Goal: Task Accomplishment & Management: Use online tool/utility

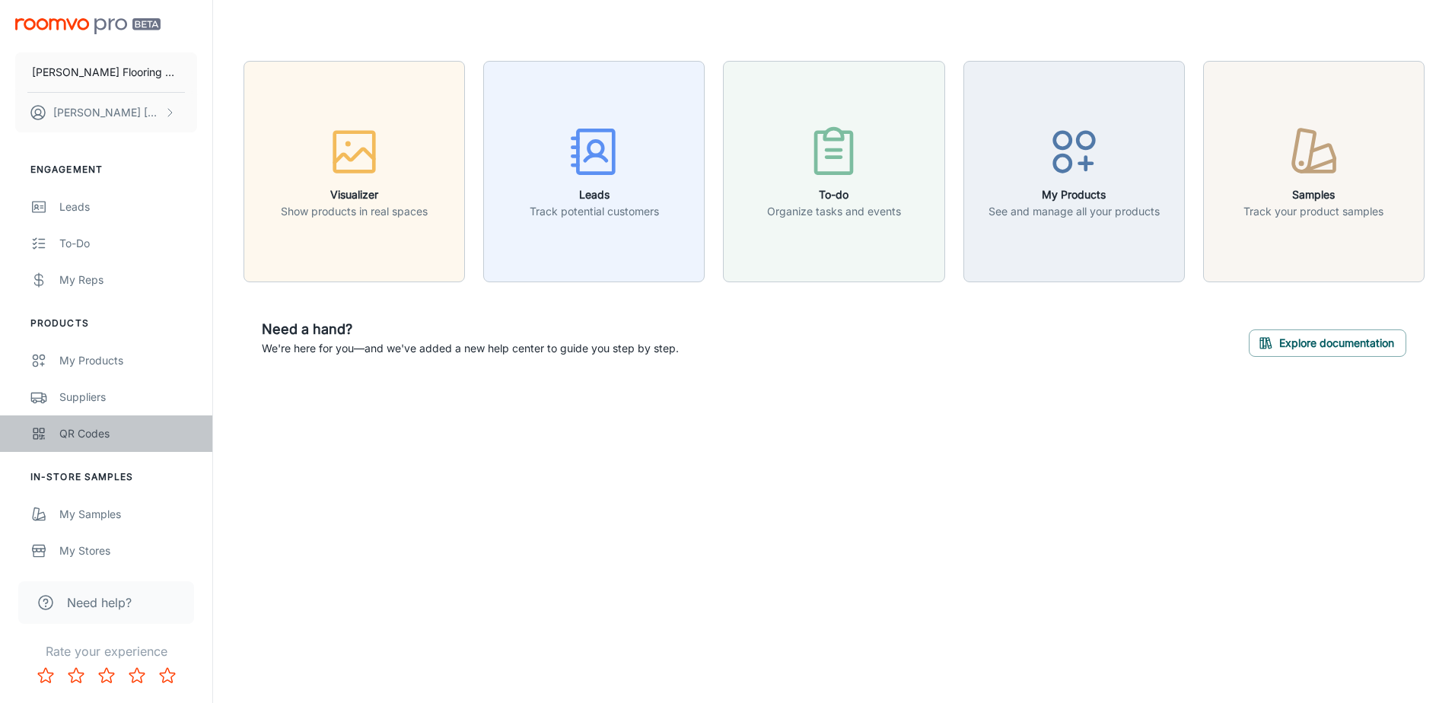
click at [95, 432] on div "QR Codes" at bounding box center [128, 433] width 138 height 17
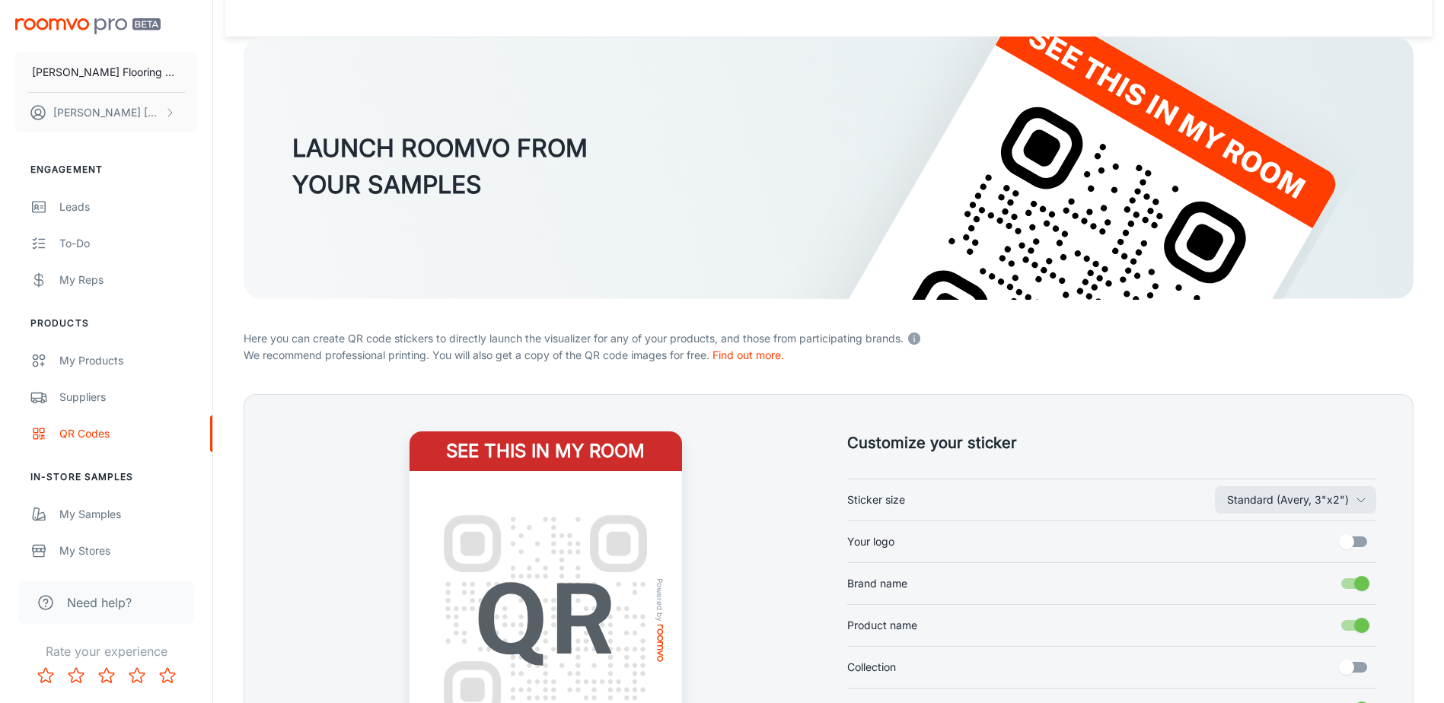
scroll to position [228, 0]
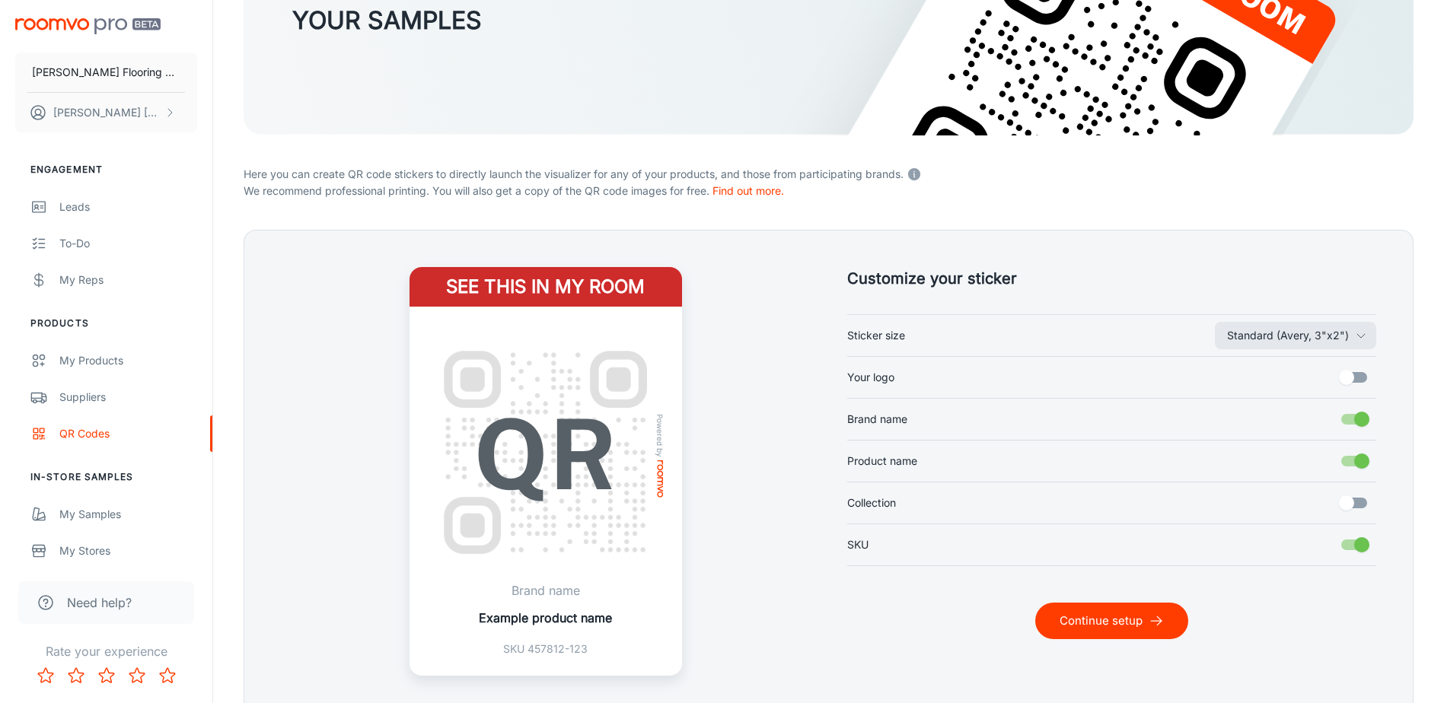
click at [1352, 377] on input "Your logo" at bounding box center [1346, 377] width 87 height 29
checkbox input "true"
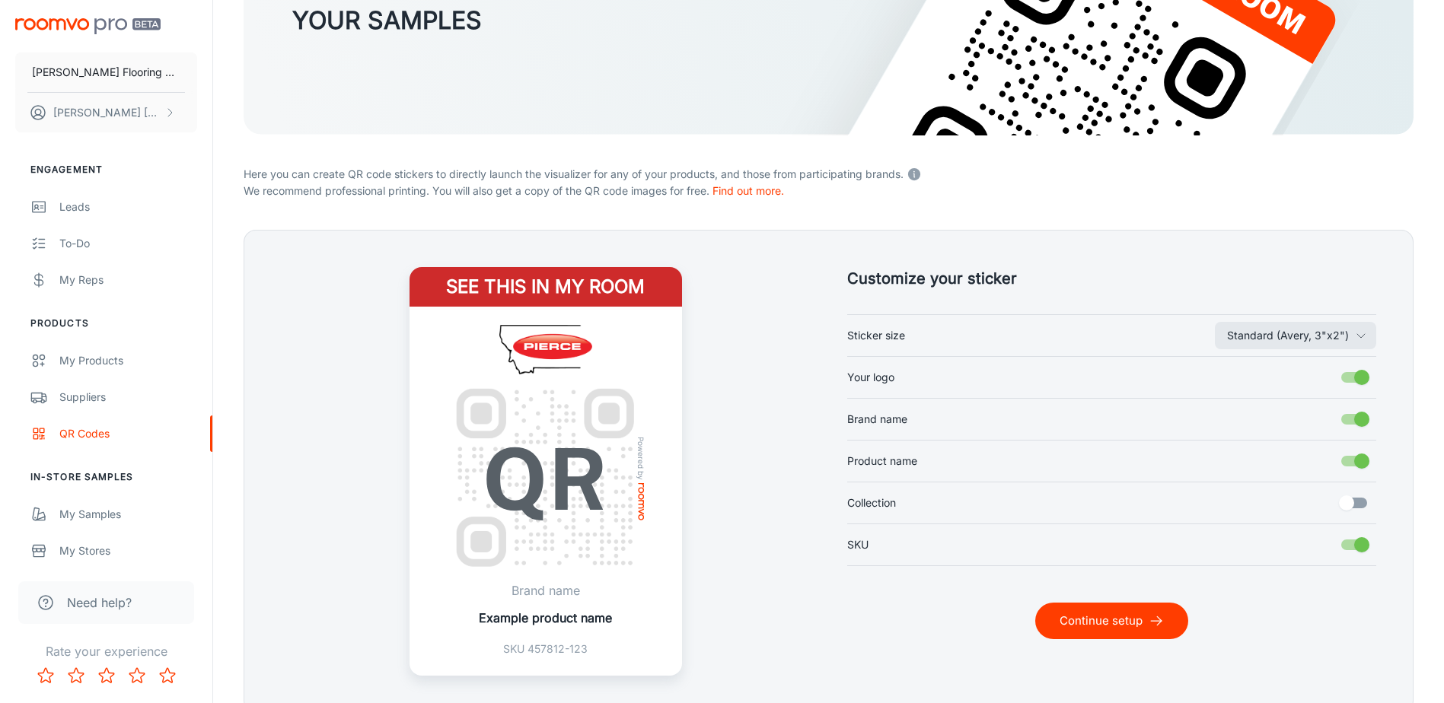
click at [1136, 615] on button "Continue setup" at bounding box center [1111, 621] width 153 height 37
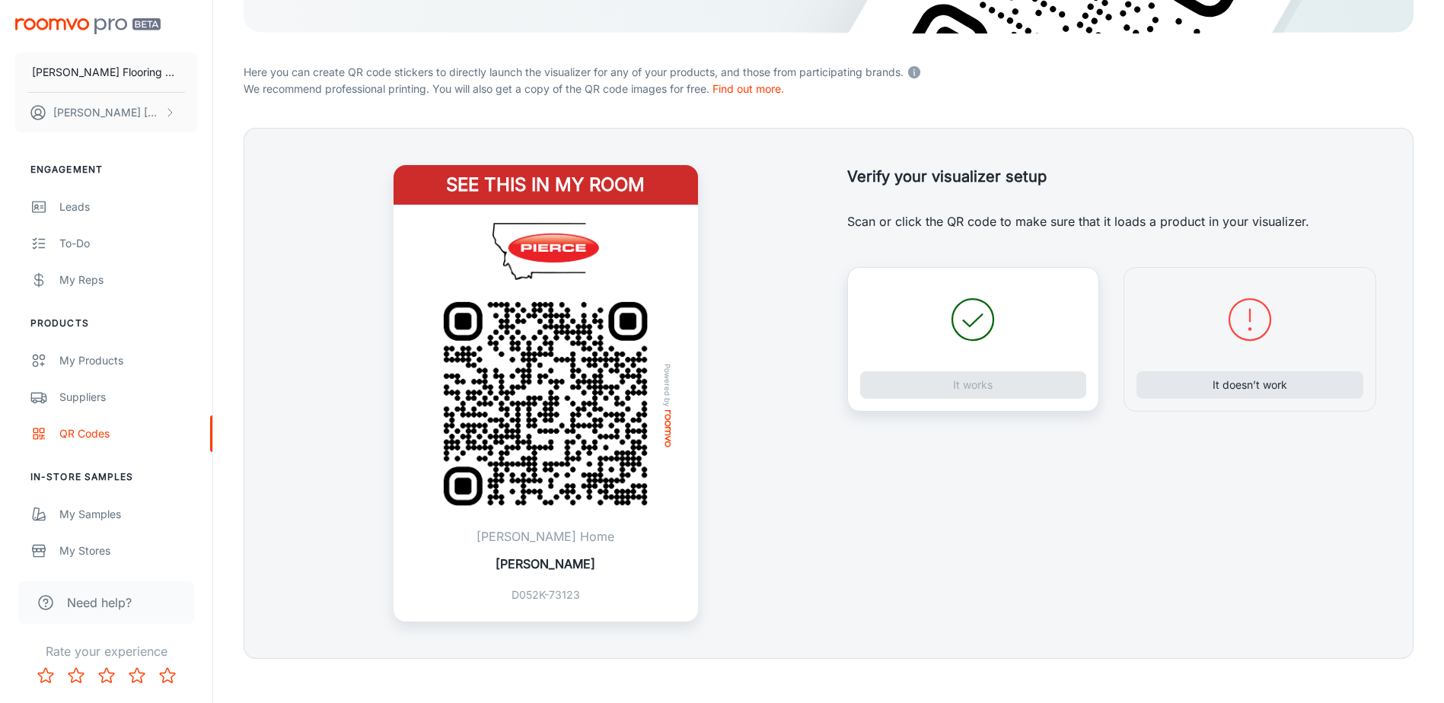
scroll to position [347, 0]
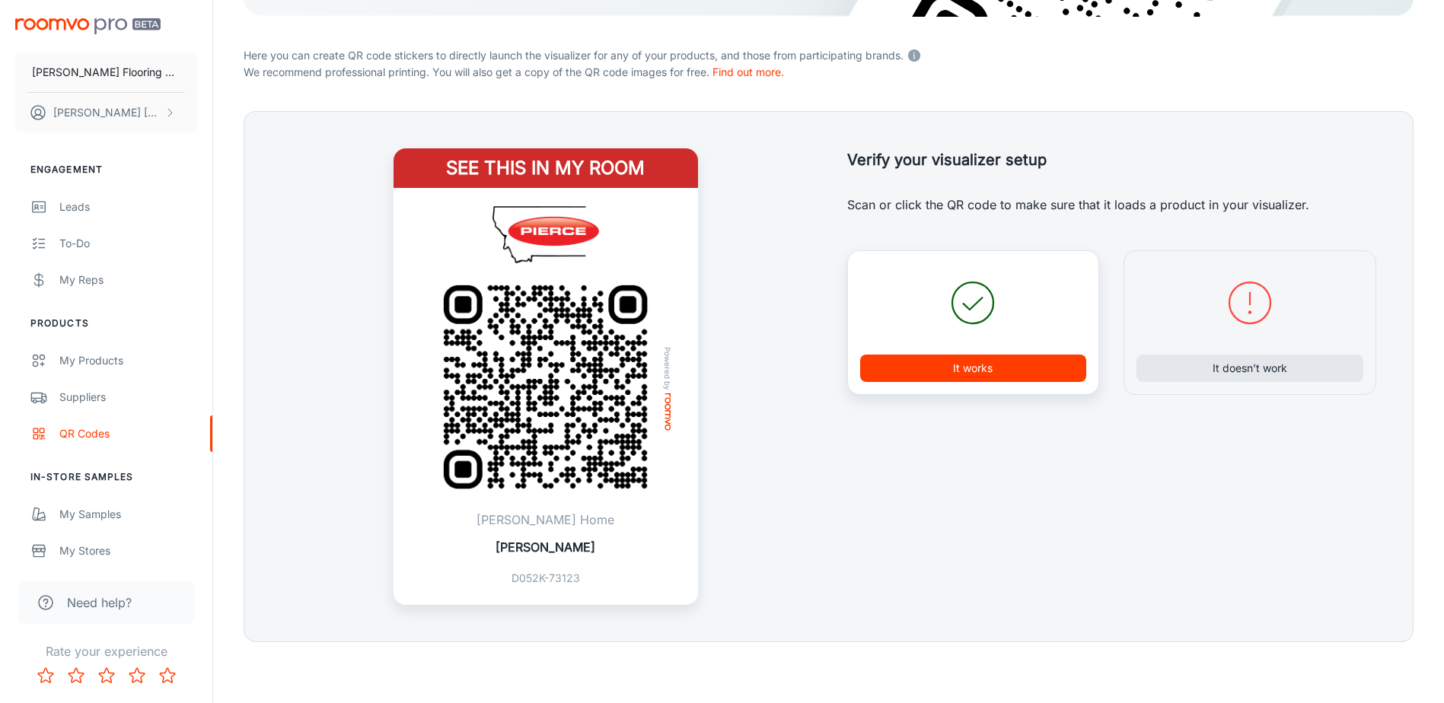
click at [986, 358] on button "It works" at bounding box center [973, 368] width 227 height 27
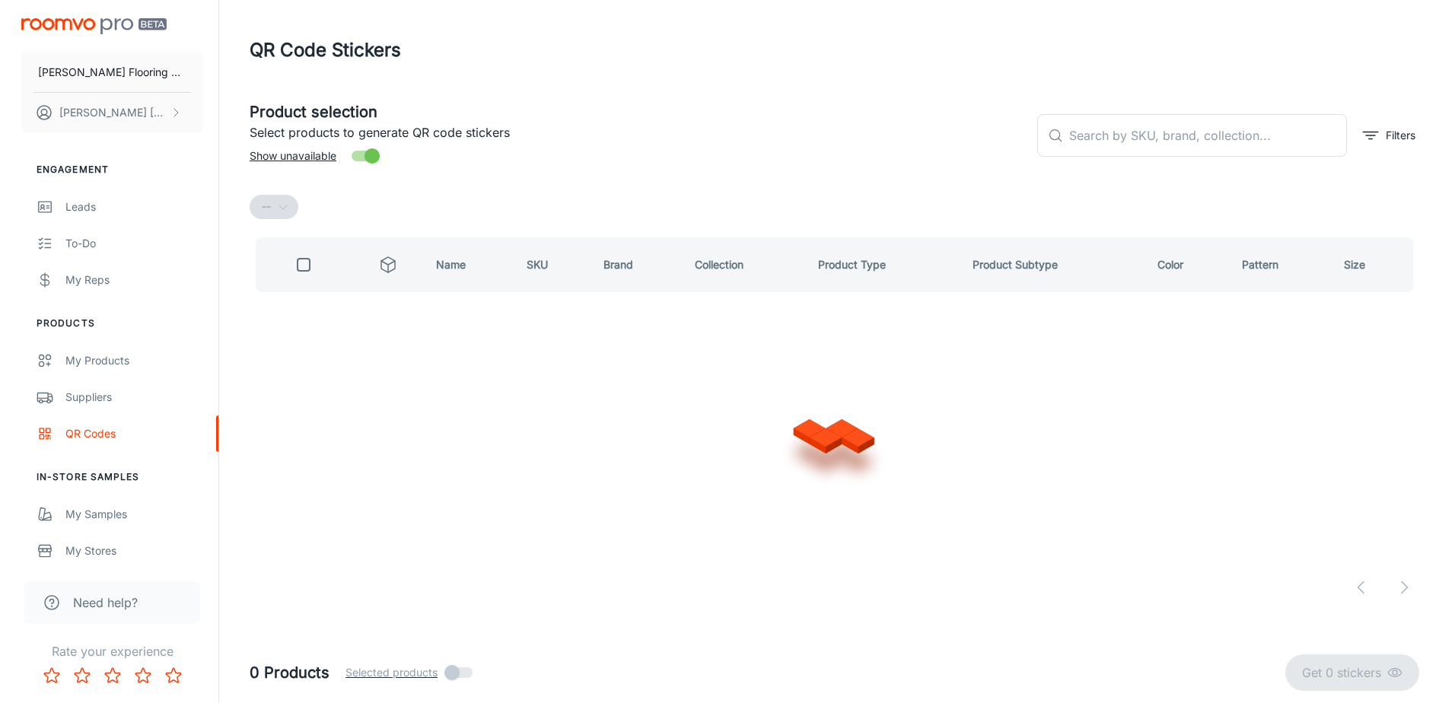
scroll to position [0, 0]
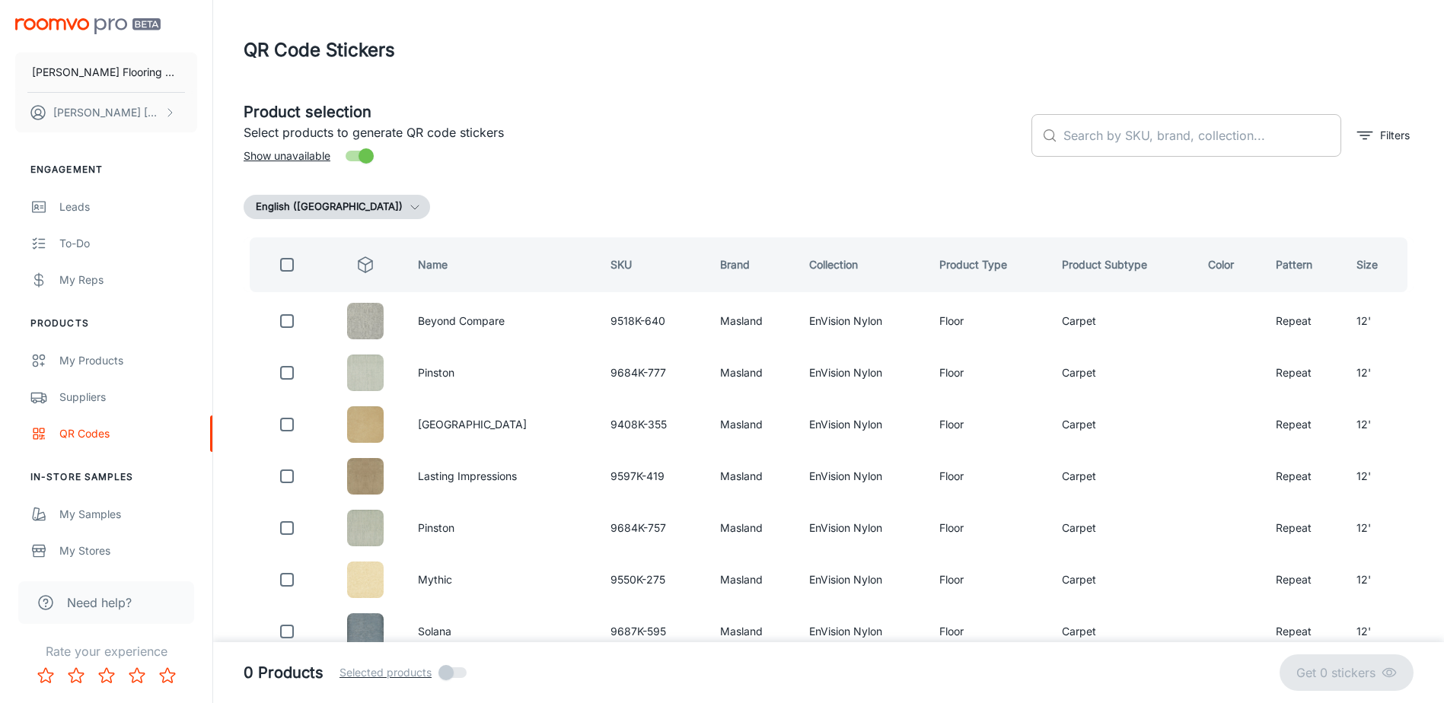
click at [1136, 146] on input "text" at bounding box center [1202, 135] width 278 height 43
type input "ambitious"
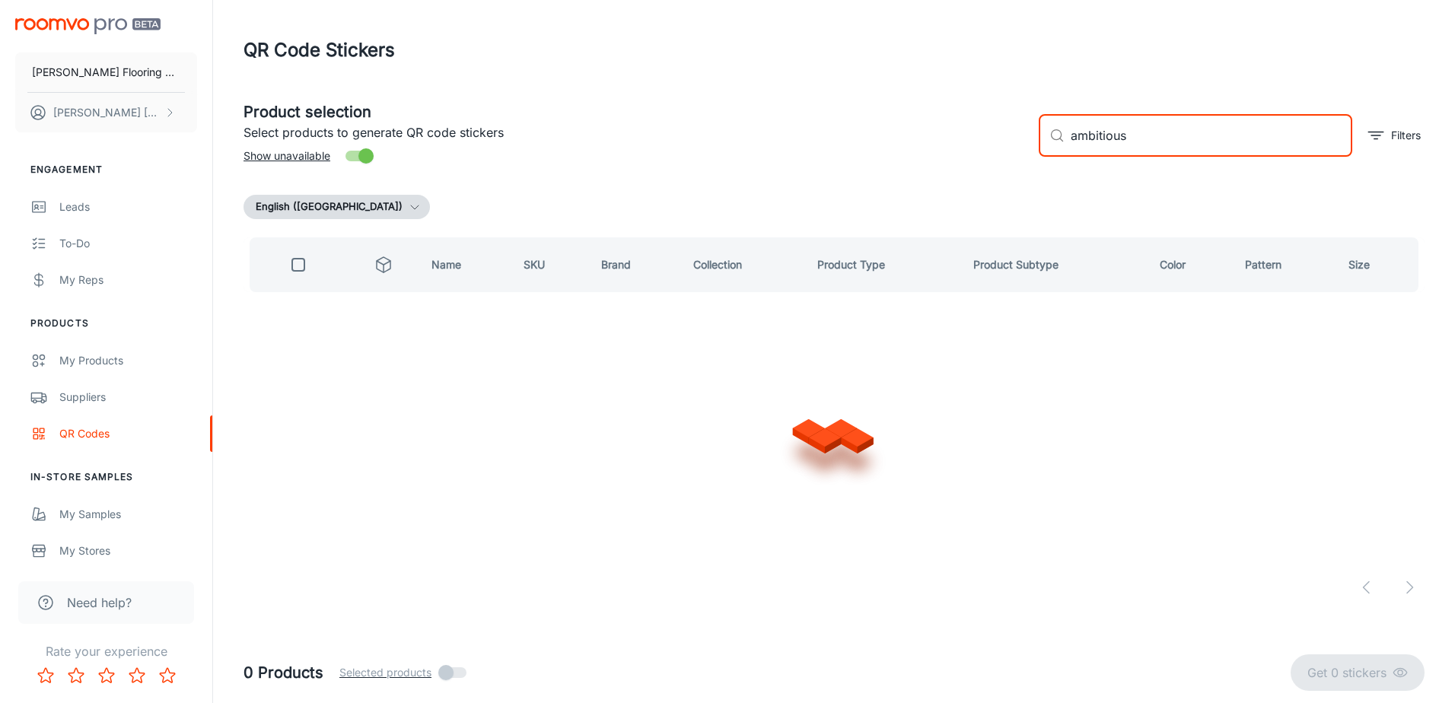
checkbox input "true"
